Goal: Use online tool/utility: Utilize a website feature to perform a specific function

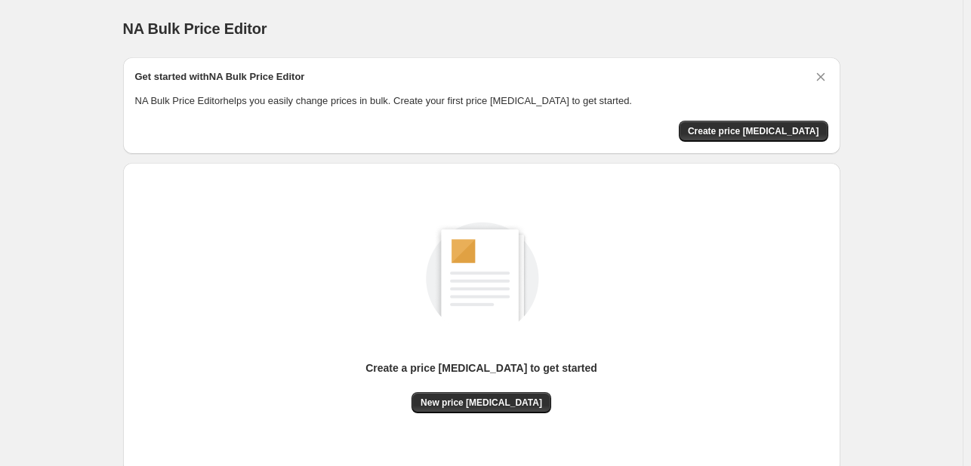
click at [500, 414] on div "Create a price change job to get started New price change job" at bounding box center [481, 318] width 693 height 287
click at [500, 410] on button "New price change job" at bounding box center [481, 402] width 140 height 21
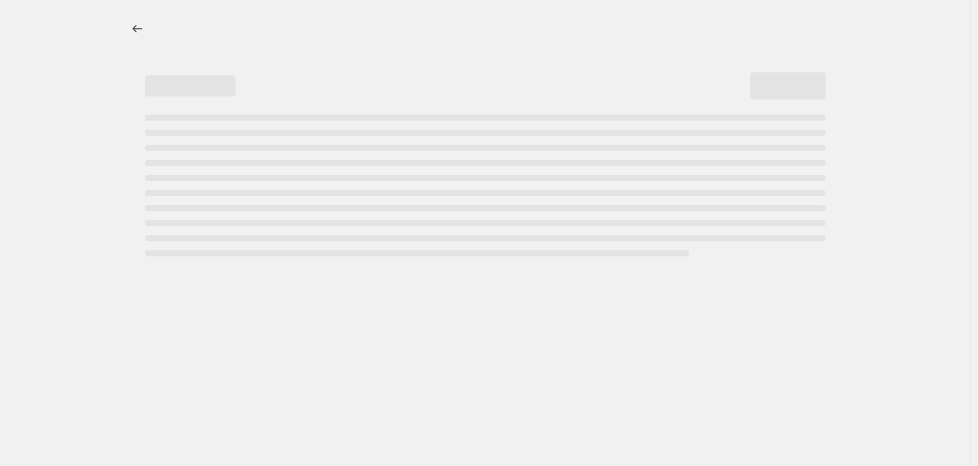
select select "percentage"
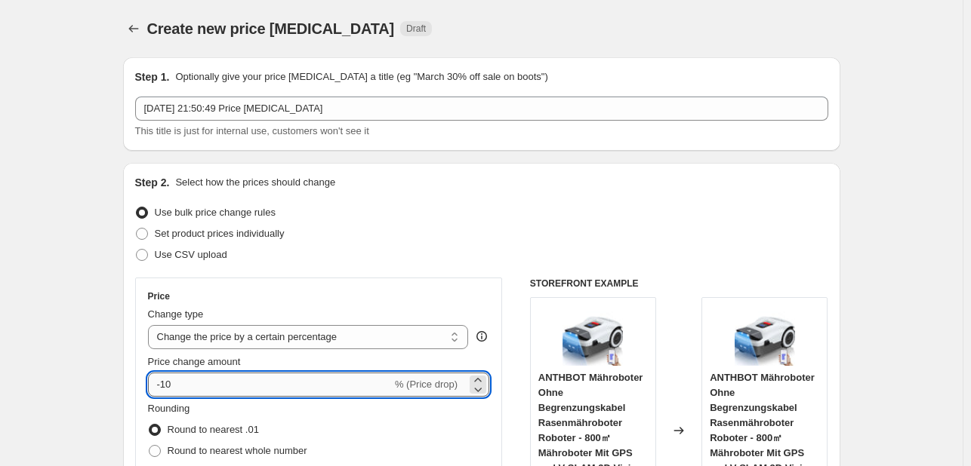
drag, startPoint x: 217, startPoint y: 387, endPoint x: 186, endPoint y: 396, distance: 32.0
click at [186, 396] on input "-10" at bounding box center [270, 385] width 244 height 24
drag, startPoint x: 183, startPoint y: 386, endPoint x: 158, endPoint y: 394, distance: 26.0
click at [155, 393] on input "-10" at bounding box center [270, 385] width 244 height 24
click at [179, 392] on input "-10" at bounding box center [270, 385] width 244 height 24
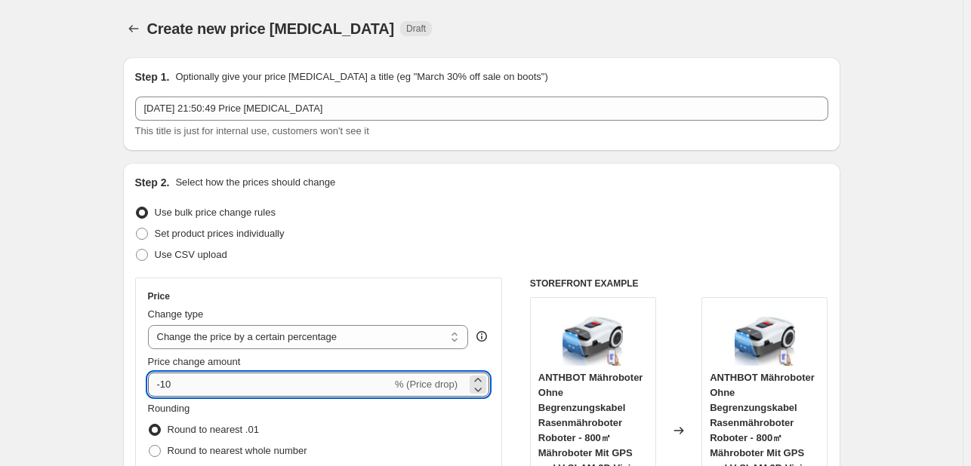
drag, startPoint x: 172, startPoint y: 390, endPoint x: 164, endPoint y: 392, distance: 8.6
click at [164, 392] on input "-10" at bounding box center [270, 385] width 244 height 24
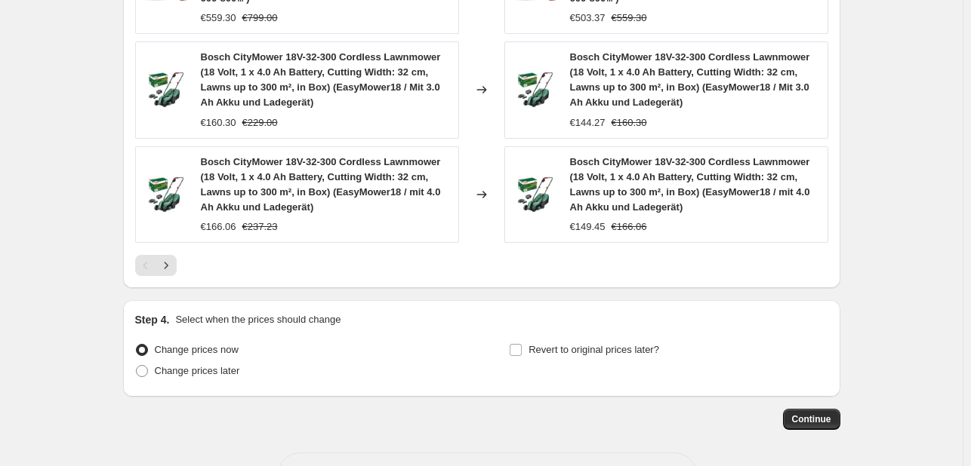
scroll to position [1262, 0]
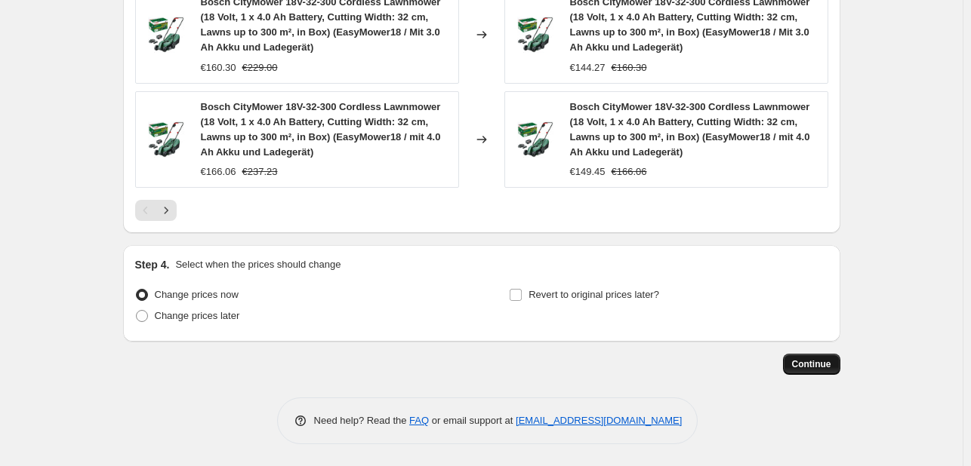
type input "-30"
click at [821, 359] on span "Continue" at bounding box center [811, 365] width 39 height 12
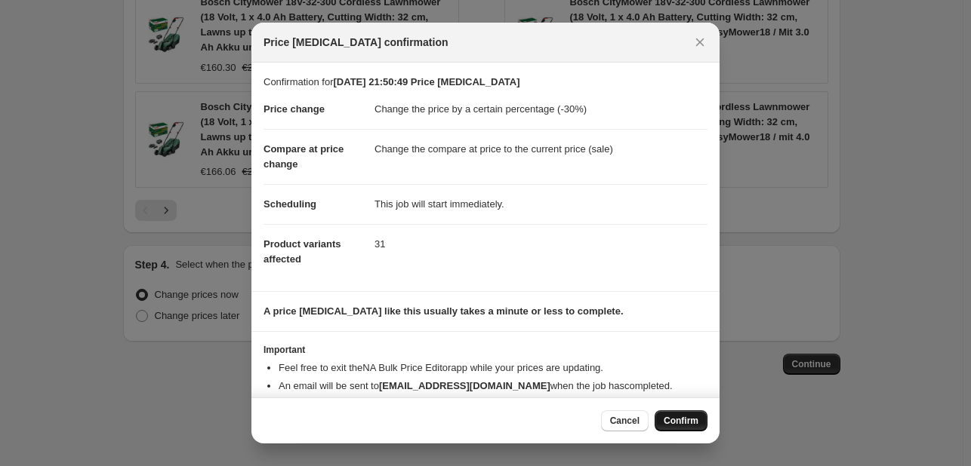
click at [678, 424] on span "Confirm" at bounding box center [680, 421] width 35 height 12
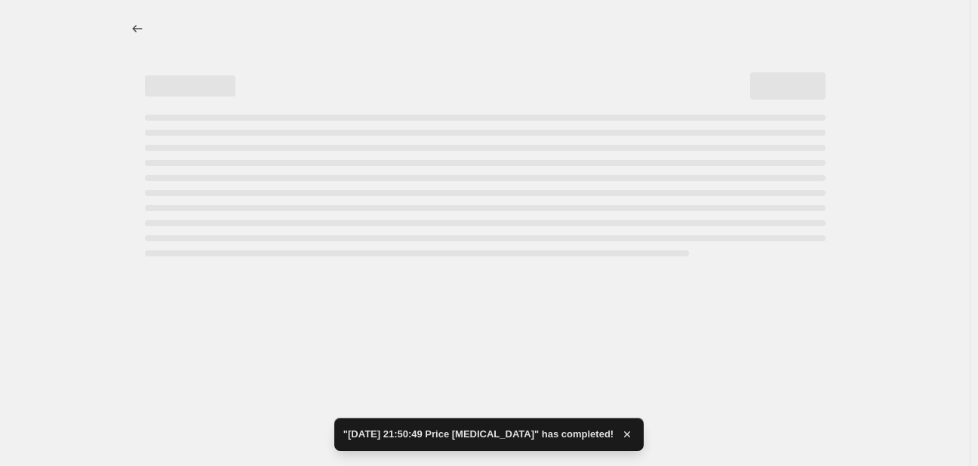
select select "percentage"
